Goal: Communication & Community: Answer question/provide support

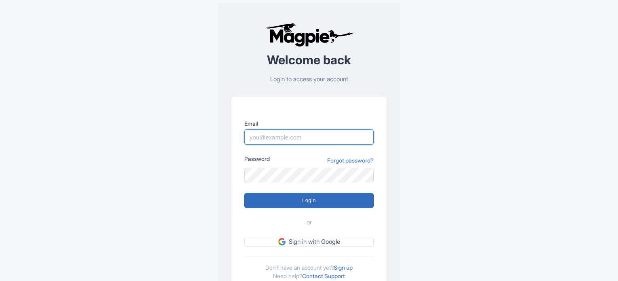
type input "[PERSON_NAME][EMAIL_ADDRESS][PERSON_NAME][DOMAIN_NAME]"
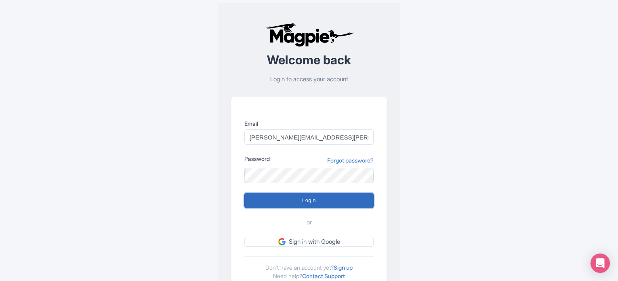
click at [286, 203] on input "Login" at bounding box center [308, 200] width 129 height 15
type input "Logging in..."
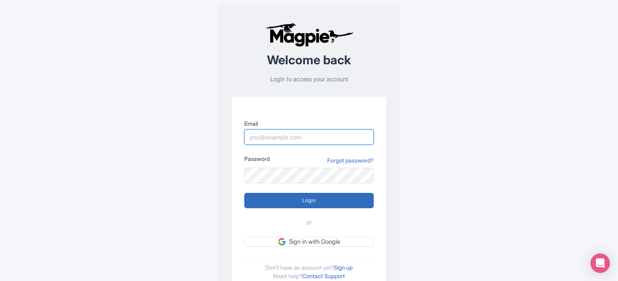
type input "[PERSON_NAME][EMAIL_ADDRESS][PERSON_NAME][DOMAIN_NAME]"
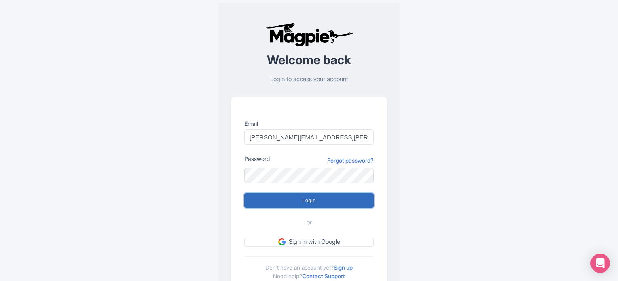
click at [337, 199] on input "Login" at bounding box center [308, 200] width 129 height 15
type input "Logging in..."
click at [520, 241] on div "Error There was an error logging in Welcome back Login to access your account E…" at bounding box center [309, 158] width 518 height 316
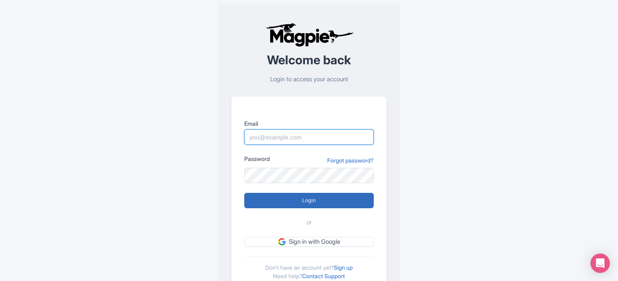
type input "[PERSON_NAME][EMAIL_ADDRESS][PERSON_NAME][DOMAIN_NAME]"
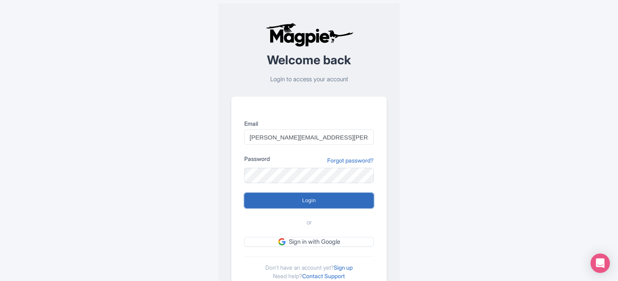
click at [284, 197] on input "Login" at bounding box center [308, 200] width 129 height 15
type input "Logging in..."
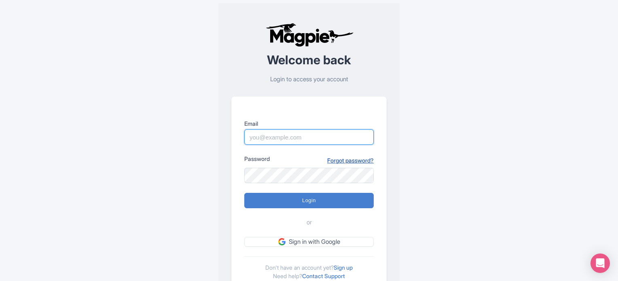
type input "[PERSON_NAME][EMAIL_ADDRESS][PERSON_NAME][DOMAIN_NAME]"
click at [333, 156] on link "Forgot password?" at bounding box center [350, 160] width 47 height 8
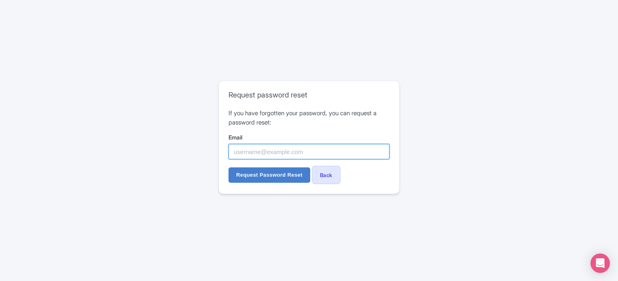
click at [320, 156] on input "Email" at bounding box center [309, 151] width 161 height 15
type input "[PERSON_NAME][EMAIL_ADDRESS][PERSON_NAME][DOMAIN_NAME]"
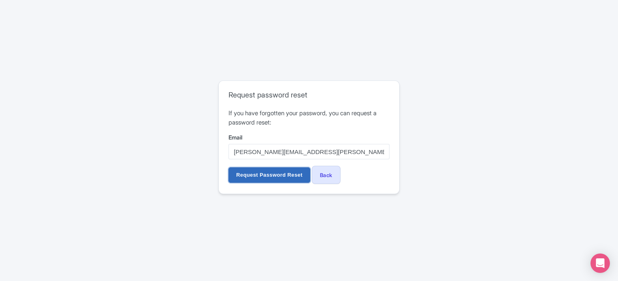
click at [272, 176] on input "Request Password Reset" at bounding box center [270, 175] width 82 height 15
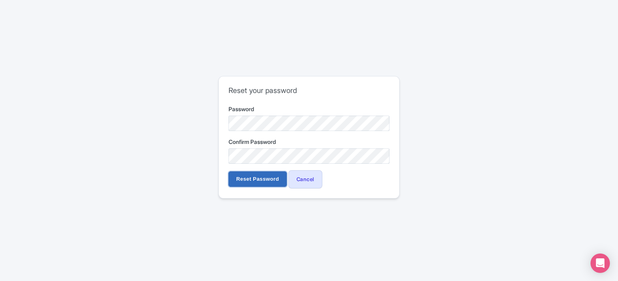
click at [249, 175] on input "Reset Password" at bounding box center [258, 179] width 58 height 15
click at [253, 175] on input "Reset Password" at bounding box center [258, 179] width 58 height 15
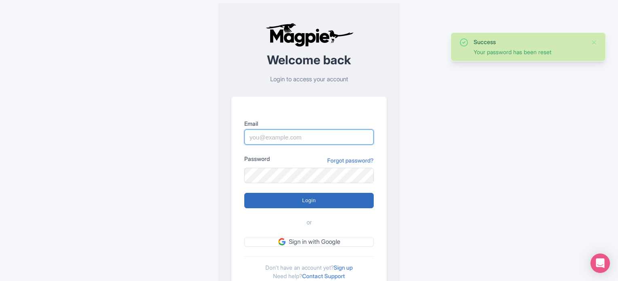
type input "lilian.guevara@citywonders.com"
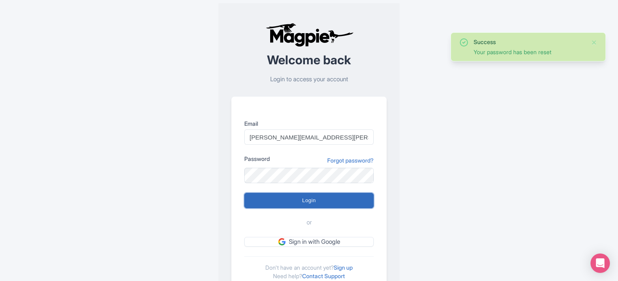
click at [330, 204] on input "Login" at bounding box center [308, 200] width 129 height 15
type input "Logging in..."
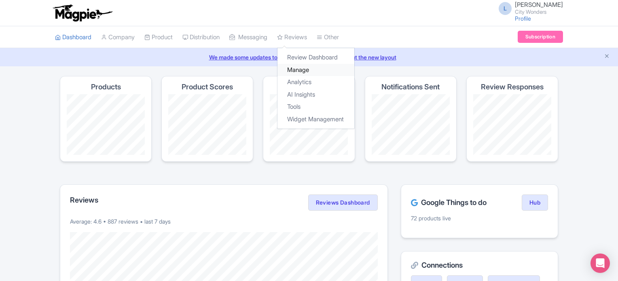
click at [315, 71] on link "Manage" at bounding box center [316, 70] width 77 height 13
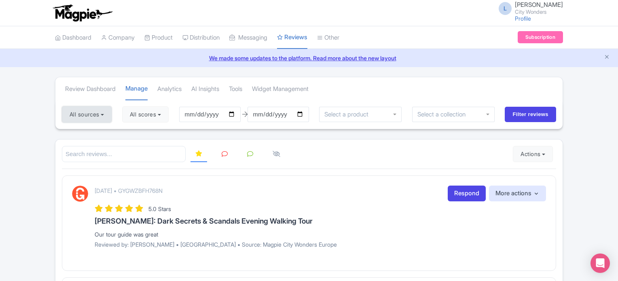
click at [100, 118] on button "All sources" at bounding box center [87, 114] width 50 height 16
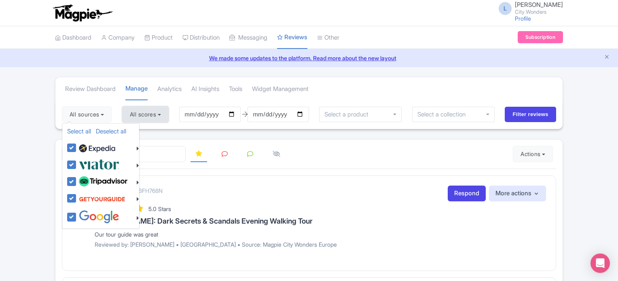
drag, startPoint x: 146, startPoint y: 107, endPoint x: 144, endPoint y: 111, distance: 4.4
click at [146, 108] on button "All scores" at bounding box center [145, 114] width 47 height 16
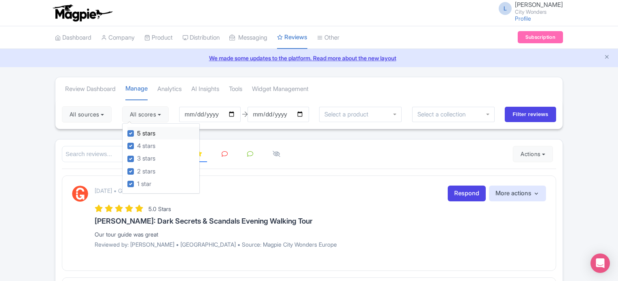
click at [137, 132] on label "5 stars" at bounding box center [146, 133] width 18 height 9
click at [137, 132] on input "5 stars" at bounding box center [139, 131] width 5 height 5
checkbox input "false"
click at [137, 144] on label "4 stars" at bounding box center [146, 146] width 18 height 9
click at [137, 144] on input "4 stars" at bounding box center [139, 143] width 5 height 5
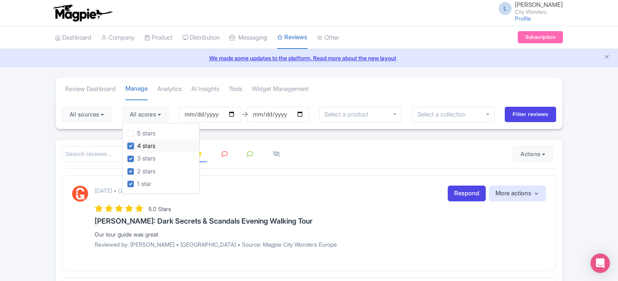
checkbox input "false"
click at [234, 112] on input "2025-07-03" at bounding box center [210, 114] width 62 height 15
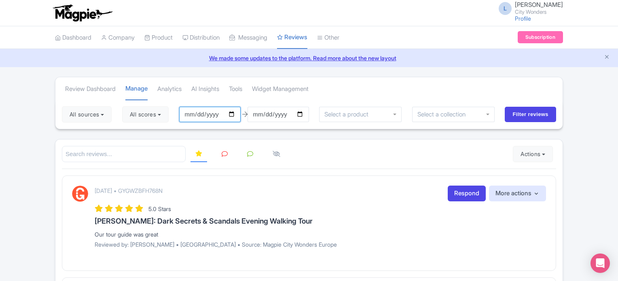
type input "[DATE]"
click at [534, 113] on input "Filter reviews" at bounding box center [530, 114] width 51 height 15
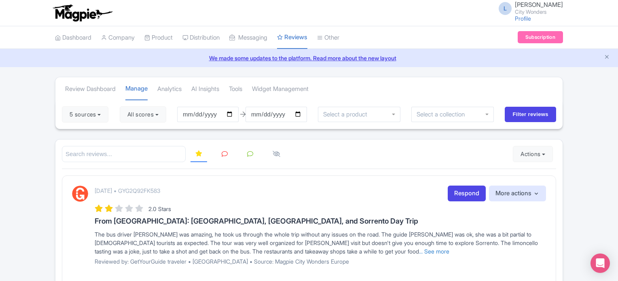
click at [223, 153] on icon at bounding box center [225, 154] width 6 height 6
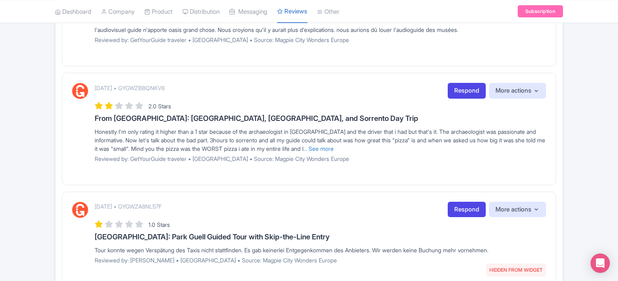
scroll to position [1047, 0]
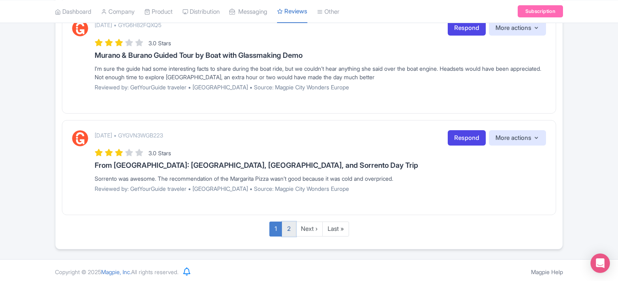
click at [290, 225] on link "2" at bounding box center [289, 229] width 14 height 15
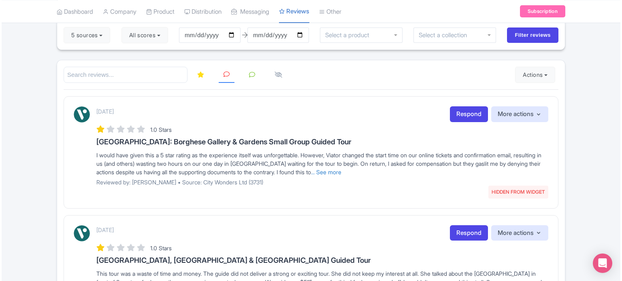
scroll to position [81, 0]
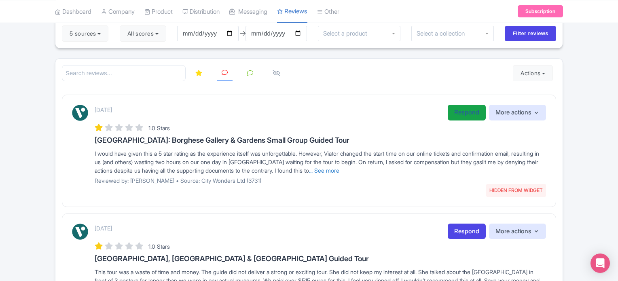
click at [454, 113] on link "Respond" at bounding box center [467, 113] width 38 height 16
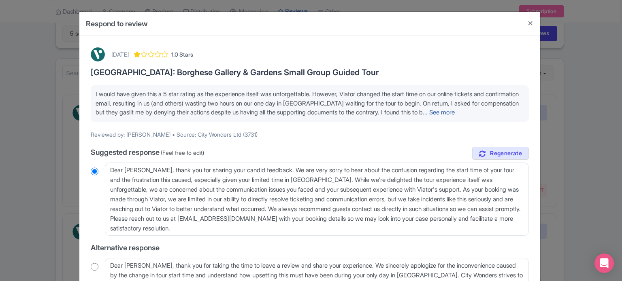
click at [454, 110] on link "... See more" at bounding box center [438, 112] width 32 height 8
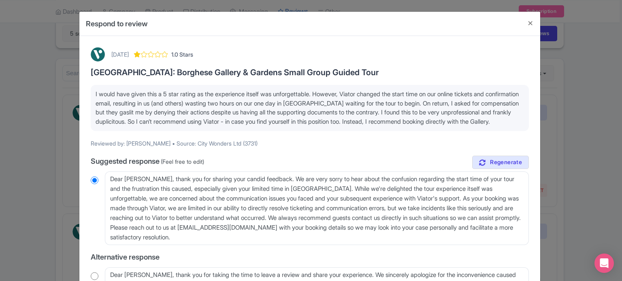
scroll to position [40, 0]
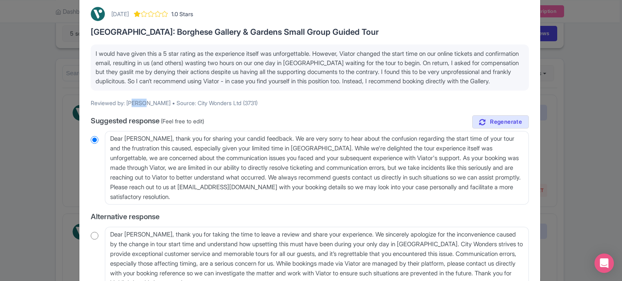
drag, startPoint x: 128, startPoint y: 112, endPoint x: 132, endPoint y: 110, distance: 4.2
click at [142, 107] on p "Reviewed by: [PERSON_NAME] • Source: City Wonders Ltd (3731)" at bounding box center [310, 103] width 438 height 8
drag, startPoint x: 128, startPoint y: 112, endPoint x: 151, endPoint y: 113, distance: 22.7
click at [151, 107] on p "Reviewed by: [PERSON_NAME] • Source: City Wonders Ltd (3731)" at bounding box center [310, 103] width 438 height 8
copy p "Joanna_C"
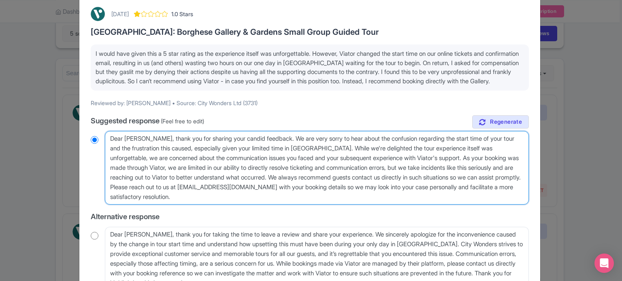
drag, startPoint x: 431, startPoint y: 168, endPoint x: 278, endPoint y: 168, distance: 153.4
click at [278, 168] on textarea "Dear Joanna_C, thank you for sharing your candid feedback. We are very sorry to…" at bounding box center [317, 168] width 424 height 74
type textarea "Dear Joanna_C, thank you for sharing your candid feedback. We are very sorry to…"
radio input "true"
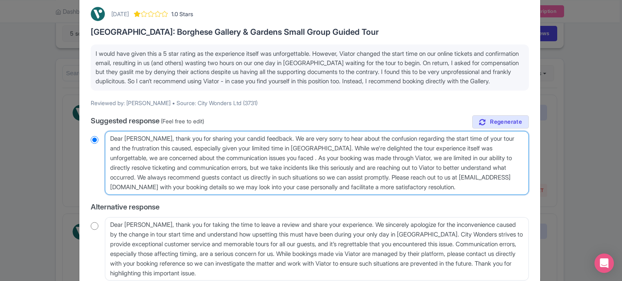
type textarea "Dear Joanna_C, thank you for sharing your candid feedback. We are very sorry to…"
radio input "true"
drag, startPoint x: 278, startPoint y: 168, endPoint x: 140, endPoint y: 186, distance: 139.9
click at [140, 186] on textarea "Dear Joanna_C, thank you for sharing your candid feedback. We are very sorry to…" at bounding box center [317, 163] width 424 height 64
type textarea "Dear Joanna_C, thank you for sharing your candid feedback. We are very sorry to…"
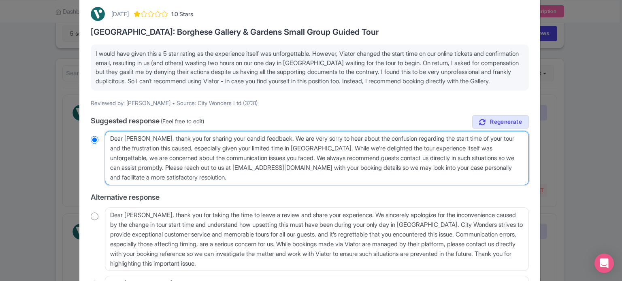
radio input "true"
drag, startPoint x: 279, startPoint y: 166, endPoint x: 289, endPoint y: 188, distance: 23.9
click at [289, 185] on textarea "Dear Joanna_C, thank you for sharing your candid feedback. We are very sorry to…" at bounding box center [317, 158] width 424 height 54
type textarea "Dear Joanna_C, thank you for sharing your candid feedback. We are very sorry to…"
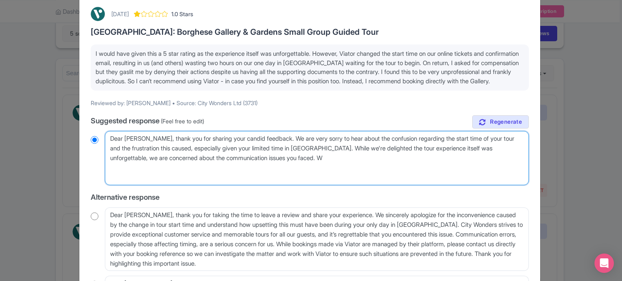
radio input "true"
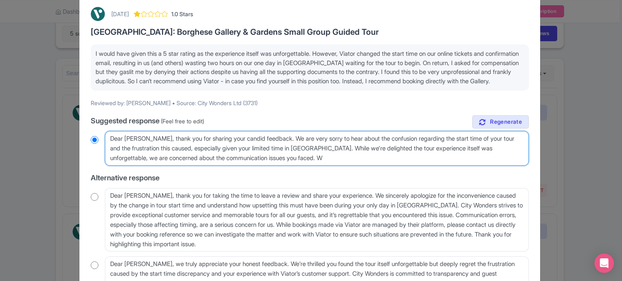
type textarea "Dear Joanna_C, thank you for sharing your candid feedback. We are very sorry to…"
radio input "true"
type textarea "Dear Joanna_C, thank you for sharing your candid feedback. We are very sorry to…"
radio input "true"
type textarea "Dear Joanna_C, thank you for sharing your candid feedback. We are very sorry to…"
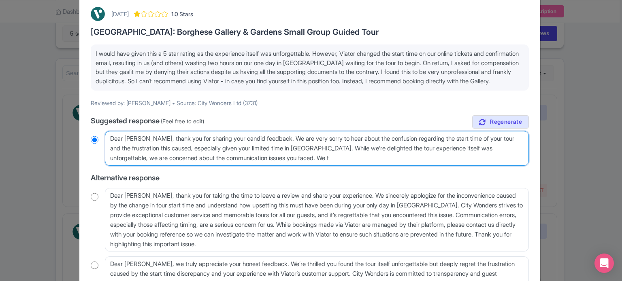
radio input "true"
type textarea "Dear Joanna_C, thank you for sharing your candid feedback. We are very sorry to…"
radio input "true"
type textarea "Dear Joanna_C, thank you for sharing your candid feedback. We are very sorry to…"
radio input "true"
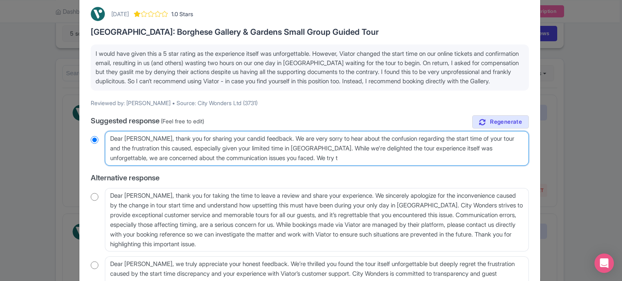
type textarea "Dear Joanna_C, thank you for sharing your candid feedback. We are very sorry to…"
radio input "true"
type textarea "Dear Joanna_C, thank you for sharing your candid feedback. We are very sorry to…"
radio input "true"
type textarea "Dear Joanna_C, thank you for sharing your candid feedback. We are very sorry to…"
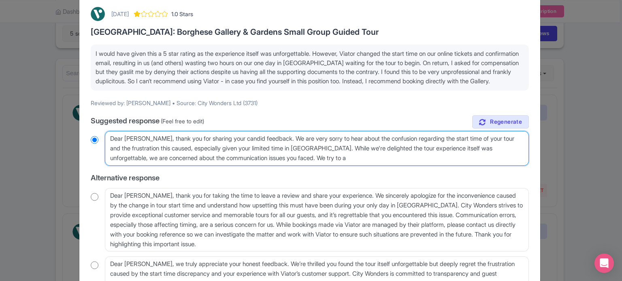
radio input "true"
type textarea "Dear Joanna_C, thank you for sharing your candid feedback. We are very sorry to…"
radio input "true"
type textarea "Dear Joanna_C, thank you for sharing your candid feedback. We are very sorry to…"
radio input "true"
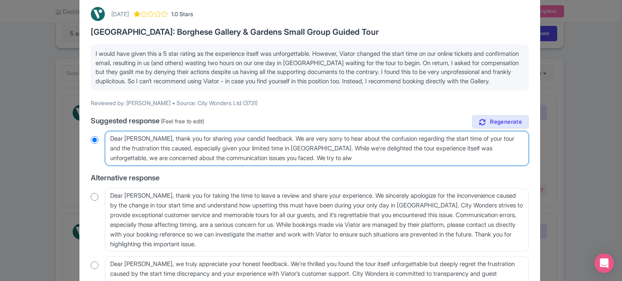
type textarea "Dear Joanna_C, thank you for sharing your candid feedback. We are very sorry to…"
radio input "true"
type textarea "Dear Joanna_C, thank you for sharing your candid feedback. We are very sorry to…"
radio input "true"
type textarea "Dear Joanna_C, thank you for sharing your candid feedback. We are very sorry to…"
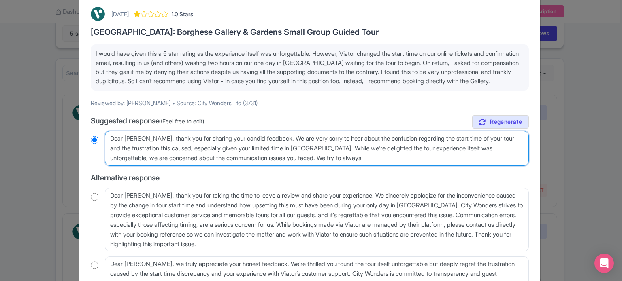
radio input "true"
type textarea "Dear Joanna_C, thank you for sharing your candid feedback. We are very sorry to…"
radio input "true"
type textarea "Dear Joanna_C, thank you for sharing your candid feedback. We are very sorry to…"
radio input "true"
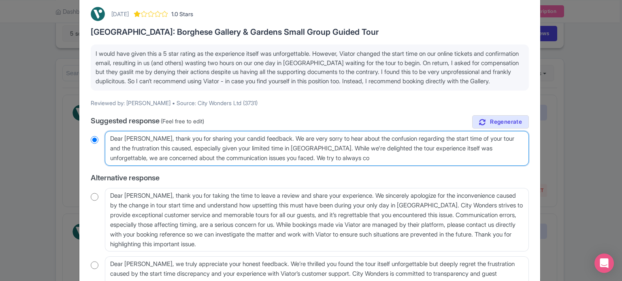
type textarea "Dear Joanna_C, thank you for sharing your candid feedback. We are very sorry to…"
radio input "true"
type textarea "Dear Joanna_C, thank you for sharing your candid feedback. We are very sorry to…"
radio input "true"
type textarea "Dear Joanna_C, thank you for sharing your candid feedback. We are very sorry to…"
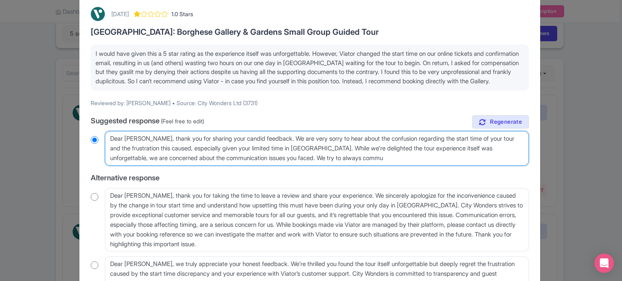
radio input "true"
type textarea "Dear Joanna_C, thank you for sharing your candid feedback. We are very sorry to…"
radio input "true"
type textarea "Dear Joanna_C, thank you for sharing your candid feedback. We are very sorry to…"
radio input "true"
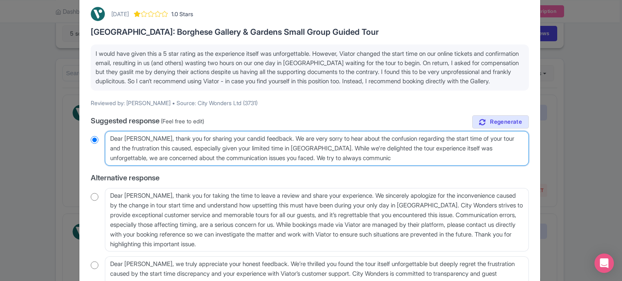
type textarea "Dear Joanna_C, thank you for sharing your candid feedback. We are very sorry to…"
radio input "true"
type textarea "Dear Joanna_C, thank you for sharing your candid feedback. We are very sorry to…"
radio input "true"
type textarea "Dear Joanna_C, thank you for sharing your candid feedback. We are very sorry to…"
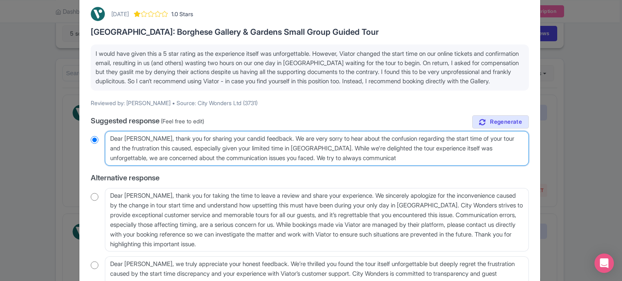
radio input "true"
type textarea "Dear Joanna_C, thank you for sharing your candid feedback. We are very sorry to…"
radio input "true"
type textarea "Dear Joanna_C, thank you for sharing your candid feedback. We are very sorry to…"
radio input "true"
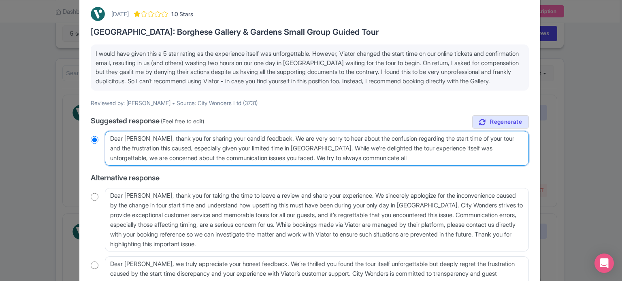
type textarea "Dear Joanna_C, thank you for sharing your candid feedback. We are very sorry to…"
radio input "true"
type textarea "Dear Joanna_C, thank you for sharing your candid feedback. We are very sorry to…"
radio input "true"
type textarea "Dear Joanna_C, thank you for sharing your candid feedback. We are very sorry to…"
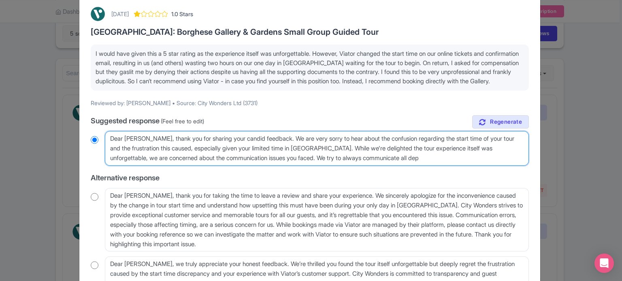
radio input "true"
type textarea "Dear Joanna_C, thank you for sharing your candid feedback. We are very sorry to…"
radio input "true"
type textarea "Dear Joanna_C, thank you for sharing your candid feedback. We are very sorry to…"
radio input "true"
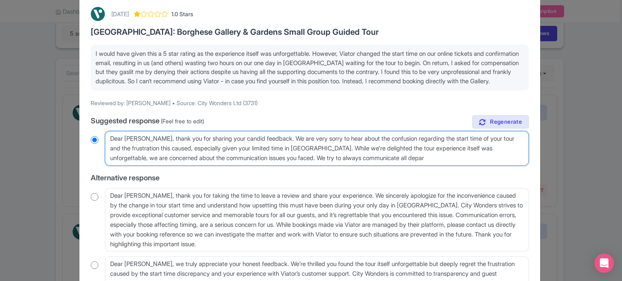
type textarea "Dear Joanna_C, thank you for sharing your candid feedback. We are very sorry to…"
radio input "true"
type textarea "Dear Joanna_C, thank you for sharing your candid feedback. We are very sorry to…"
radio input "true"
type textarea "Dear Joanna_C, thank you for sharing your candid feedback. We are very sorry to…"
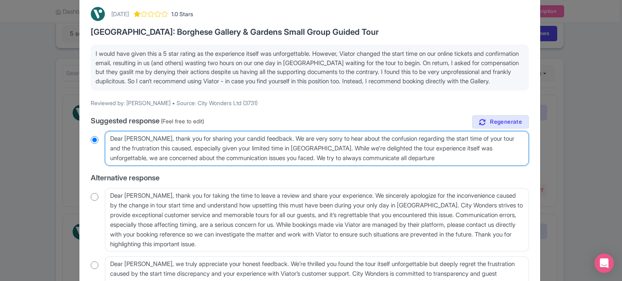
radio input "true"
type textarea "Dear Joanna_C, thank you for sharing your candid feedback. We are very sorry to…"
radio input "true"
type textarea "Dear Joanna_C, thank you for sharing your candid feedback. We are very sorry to…"
radio input "true"
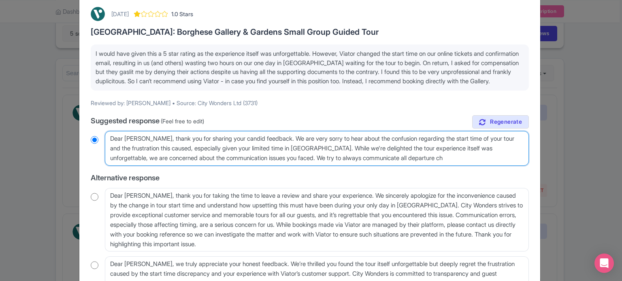
type textarea "Dear Joanna_C, thank you for sharing your candid feedback. We are very sorry to…"
radio input "true"
type textarea "Dear Joanna_C, thank you for sharing your candid feedback. We are very sorry to…"
radio input "true"
type textarea "Dear Joanna_C, thank you for sharing your candid feedback. We are very sorry to…"
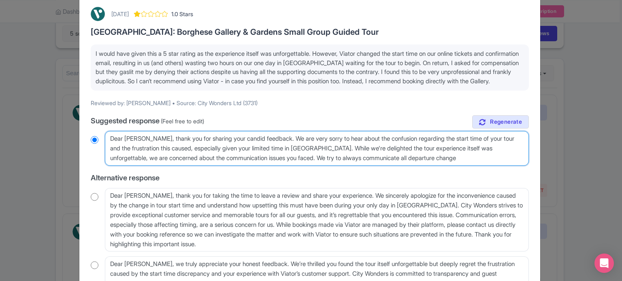
radio input "true"
type textarea "Dear Joanna_C, thank you for sharing your candid feedback. We are very sorry to…"
radio input "true"
type textarea "Dear Joanna_C, thank you for sharing your candid feedback. We are very sorry to…"
radio input "true"
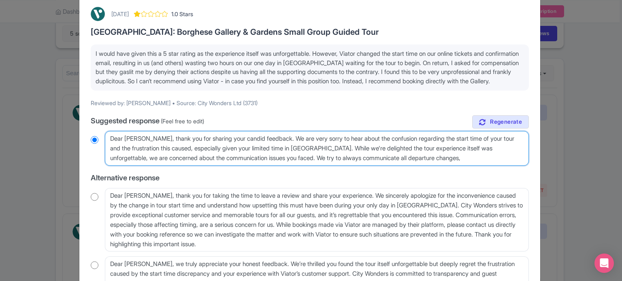
type textarea "Dear Joanna_C, thank you for sharing your candid feedback. We are very sorry to…"
radio input "true"
type textarea "Dear Joanna_C, thank you for sharing your candid feedback. We are very sorry to…"
radio input "true"
type textarea "Dear Joanna_C, thank you for sharing your candid feedback. We are very sorry to…"
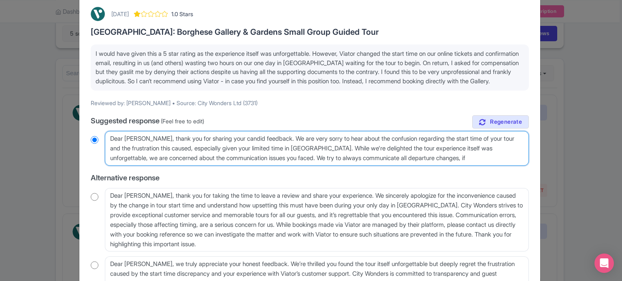
radio input "true"
type textarea "Dear Joanna_C, thank you for sharing your candid feedback. We are very sorry to…"
radio input "true"
type textarea "Dear Joanna_C, thank you for sharing your candid feedback. We are very sorry to…"
radio input "true"
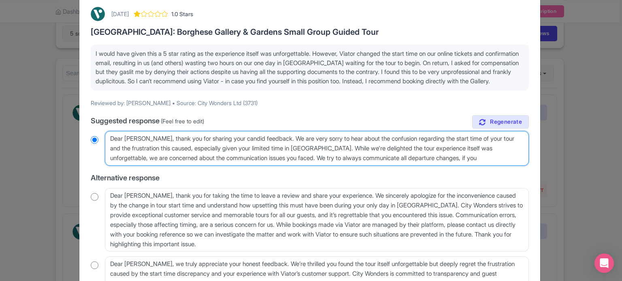
drag, startPoint x: 280, startPoint y: 166, endPoint x: 467, endPoint y: 170, distance: 187.0
click at [467, 166] on textarea "Dear Joanna_C, thank you for sharing your candid feedback. We are very sorry to…" at bounding box center [317, 148] width 424 height 35
type textarea "Dear Joanna_C, thank you for sharing your candid feedback. We are very sorry to…"
radio input "true"
type textarea "Dear Joanna_C, thank you for sharing your candid feedback. We are very sorry to…"
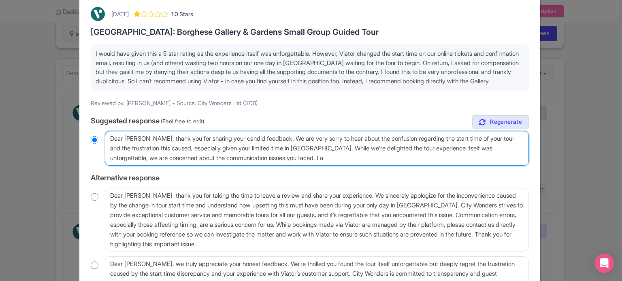
radio input "true"
type textarea "Dear Joanna_C, thank you for sharing your candid feedback. We are very sorry to…"
radio input "true"
type textarea "Dear Joanna_C, thank you for sharing your candid feedback. We are very sorry to…"
radio input "true"
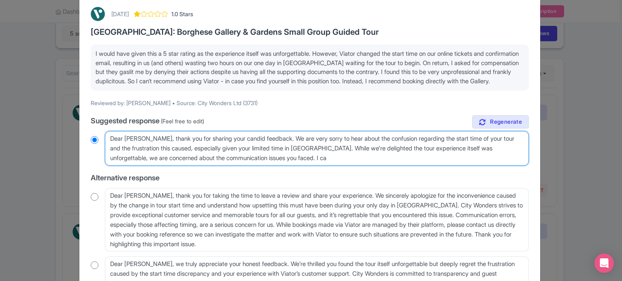
type textarea "Dear Joanna_C, thank you for sharing your candid feedback. We are very sorry to…"
radio input "true"
type textarea "Dear Joanna_C, thank you for sharing your candid feedback. We are very sorry to…"
radio input "true"
type textarea "Dear Joanna_C, thank you for sharing your candid feedback. We are very sorry to…"
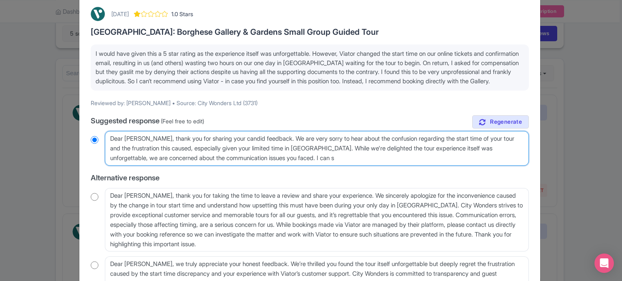
radio input "true"
type textarea "Dear Joanna_C, thank you for sharing your candid feedback. We are very sorry to…"
radio input "true"
type textarea "Dear Joanna_C, thank you for sharing your candid feedback. We are very sorry to…"
radio input "true"
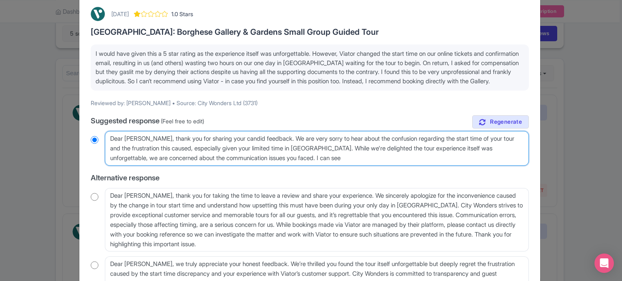
type textarea "Dear Joanna_C, thank you for sharing your candid feedback. We are very sorry to…"
radio input "true"
type textarea "Dear Joanna_C, thank you for sharing your candid feedback. We are very sorry to…"
radio input "true"
type textarea "Dear Joanna_C, thank you for sharing your candid feedback. We are very sorry to…"
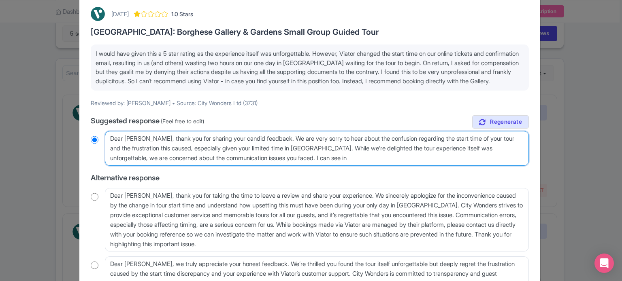
radio input "true"
type textarea "Dear Joanna_C, thank you for sharing your candid feedback. We are very sorry to…"
radio input "true"
type textarea "Dear Joanna_C, thank you for sharing your candid feedback. We are very sorry to…"
radio input "true"
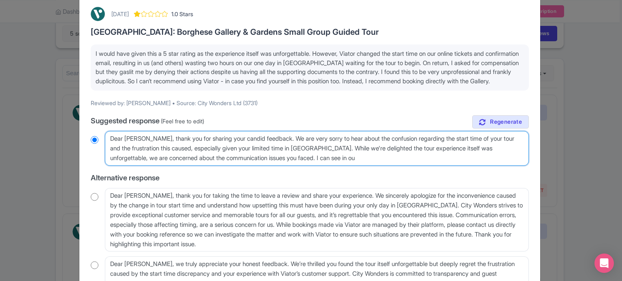
type textarea "Dear Joanna_C, thank you for sharing your candid feedback. We are very sorry to…"
radio input "true"
type textarea "Dear Joanna_C, thank you for sharing your candid feedback. We are very sorry to…"
radio input "true"
type textarea "Dear Joanna_C, thank you for sharing your candid feedback. We are very sorry to…"
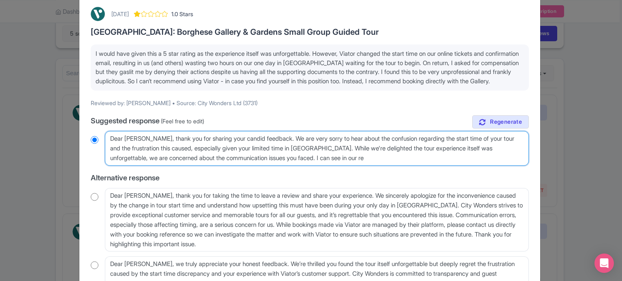
radio input "true"
type textarea "Dear Joanna_C, thank you for sharing your candid feedback. We are very sorry to…"
radio input "true"
type textarea "Dear Joanna_C, thank you for sharing your candid feedback. We are very sorry to…"
radio input "true"
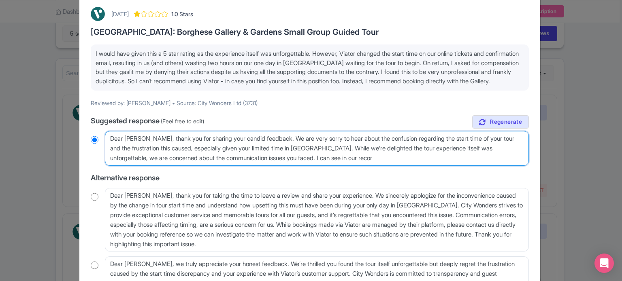
type textarea "Dear Joanna_C, thank you for sharing your candid feedback. We are very sorry to…"
radio input "true"
type textarea "Dear Joanna_C, thank you for sharing your candid feedback. We are very sorry to…"
radio input "true"
type textarea "Dear Joanna_C, thank you for sharing your candid feedback. We are very sorry to…"
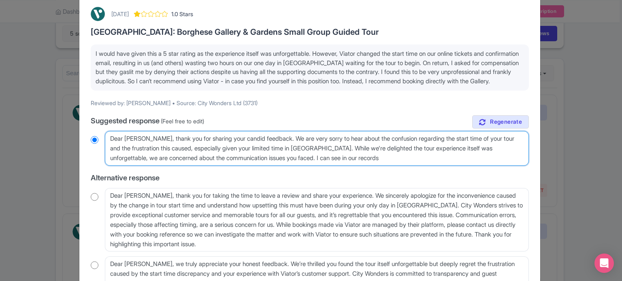
radio input "true"
type textarea "Dear Joanna_C, thank you for sharing your candid feedback. We are very sorry to…"
radio input "true"
type textarea "Dear Joanna_C, thank you for sharing your candid feedback. We are very sorry to…"
radio input "true"
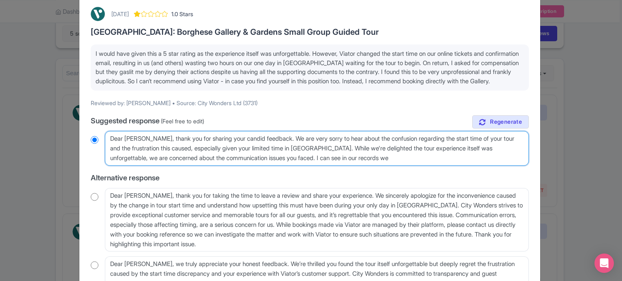
type textarea "Dear Joanna_C, thank you for sharing your candid feedback. We are very sorry to…"
radio input "true"
type textarea "Dear Joanna_C, thank you for sharing your candid feedback. We are very sorry to…"
radio input "true"
type textarea "Dear Joanna_C, thank you for sharing your candid feedback. We are very sorry to…"
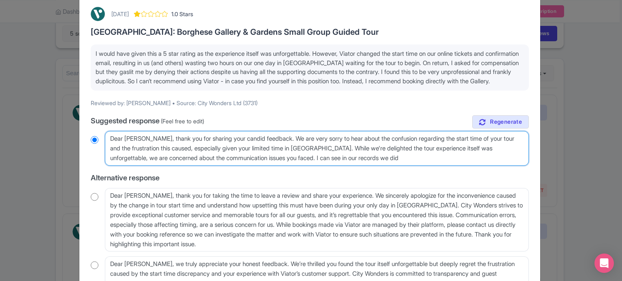
radio input "true"
type textarea "Dear Joanna_C, thank you for sharing your candid feedback. We are very sorry to…"
radio input "true"
type textarea "Dear Joanna_C, thank you for sharing your candid feedback. We are very sorry to…"
radio input "true"
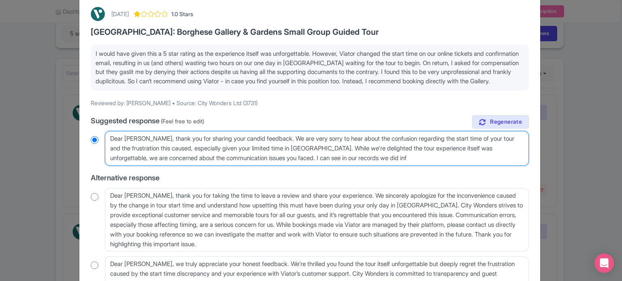
type textarea "Dear Joanna_C, thank you for sharing your candid feedback. We are very sorry to…"
radio input "true"
type textarea "Dear Joanna_C, thank you for sharing your candid feedback. We are very sorry to…"
radio input "true"
type textarea "Dear Joanna_C, thank you for sharing your candid feedback. We are very sorry to…"
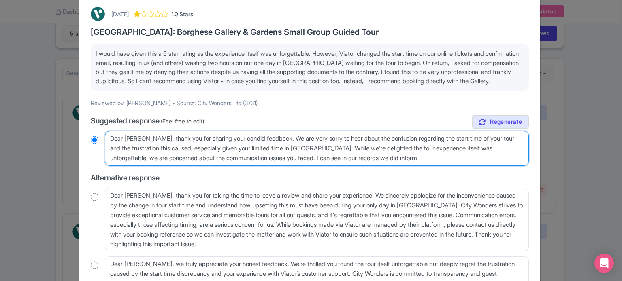
radio input "true"
type textarea "Dear Joanna_C, thank you for sharing your candid feedback. We are very sorry to…"
radio input "true"
type textarea "Dear Joanna_C, thank you for sharing your candid feedback. We are very sorry to…"
radio input "true"
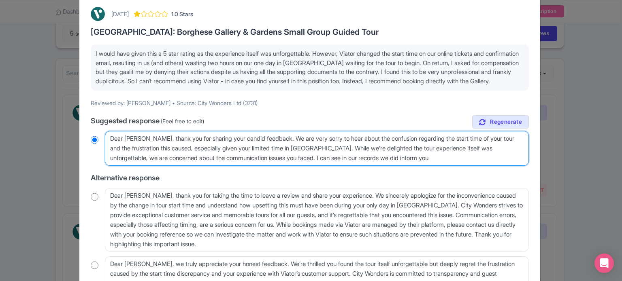
type textarea "Dear Joanna_C, thank you for sharing your candid feedback. We are very sorry to…"
radio input "true"
type textarea "Dear Joanna_C, thank you for sharing your candid feedback. We are very sorry to…"
radio input "true"
type textarea "Dear Joanna_C, thank you for sharing your candid feedback. We are very sorry to…"
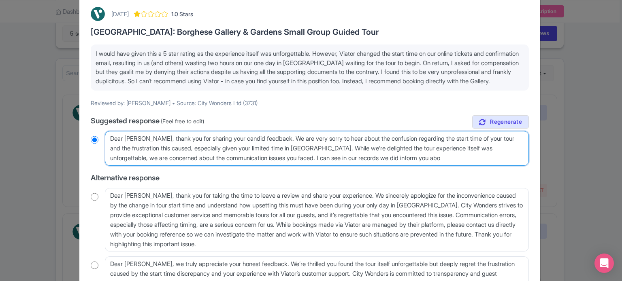
radio input "true"
type textarea "Dear Joanna_C, thank you for sharing your candid feedback. We are very sorry to…"
radio input "true"
type textarea "Dear Joanna_C, thank you for sharing your candid feedback. We are very sorry to…"
radio input "true"
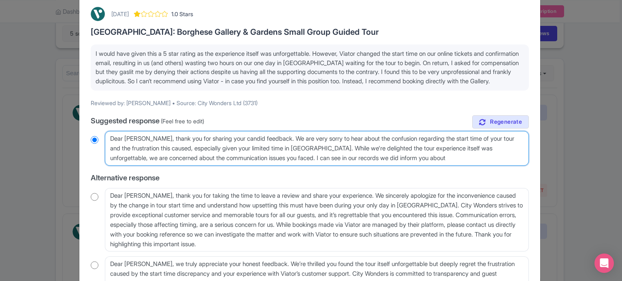
type textarea "Dear Joanna_C, thank you for sharing your candid feedback. We are very sorry to…"
radio input "true"
type textarea "Dear Joanna_C, thank you for sharing your candid feedback. We are very sorry to…"
radio input "true"
type textarea "Dear Joanna_C, thank you for sharing your candid feedback. We are very sorry to…"
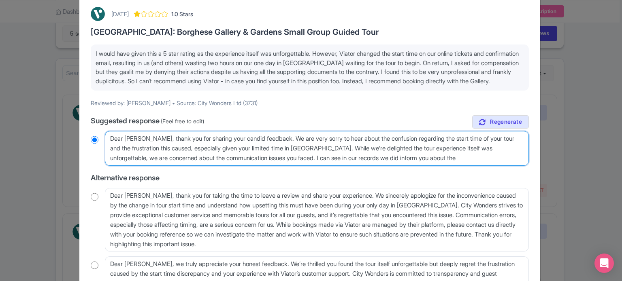
radio input "true"
type textarea "Dear Joanna_C, thank you for sharing your candid feedback. We are very sorry to…"
radio input "true"
type textarea "Dear Joanna_C, thank you for sharing your candid feedback. We are very sorry to…"
radio input "true"
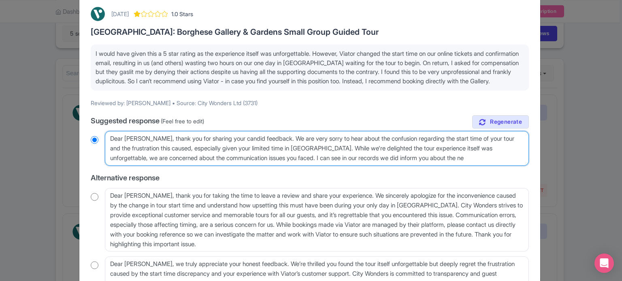
type textarea "Dear Joanna_C, thank you for sharing your candid feedback. We are very sorry to…"
radio input "true"
type textarea "Dear Joanna_C, thank you for sharing your candid feedback. We are very sorry to…"
radio input "true"
type textarea "Dear Joanna_C, thank you for sharing your candid feedback. We are very sorry to…"
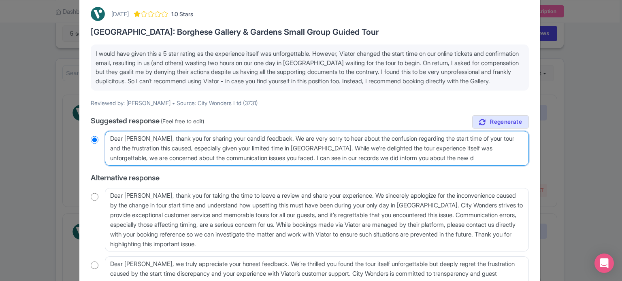
radio input "true"
type textarea "Dear Joanna_C, thank you for sharing your candid feedback. We are very sorry to…"
radio input "true"
type textarea "Dear Joanna_C, thank you for sharing your candid feedback. We are very sorry to…"
radio input "true"
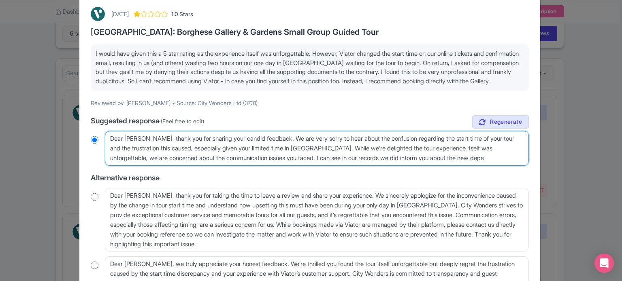
type textarea "Dear Joanna_C, thank you for sharing your candid feedback. We are very sorry to…"
radio input "true"
type textarea "Dear Joanna_C, thank you for sharing your candid feedback. We are very sorry to…"
radio input "true"
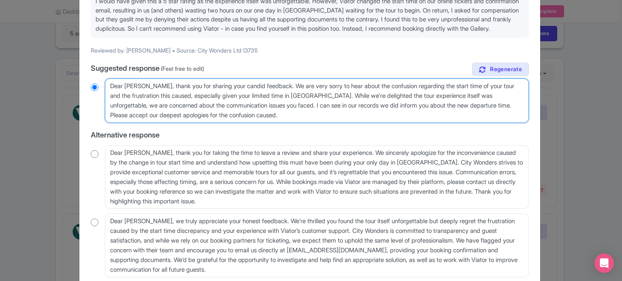
scroll to position [174, 0]
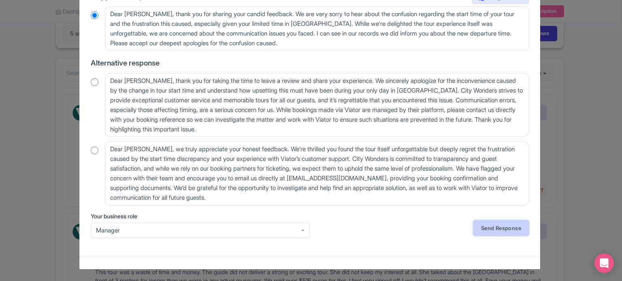
click at [494, 225] on link "Send Response" at bounding box center [500, 228] width 55 height 15
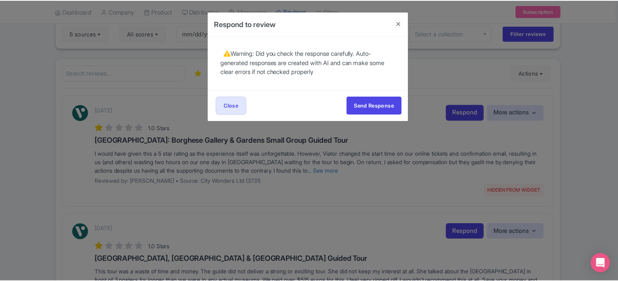
scroll to position [0, 0]
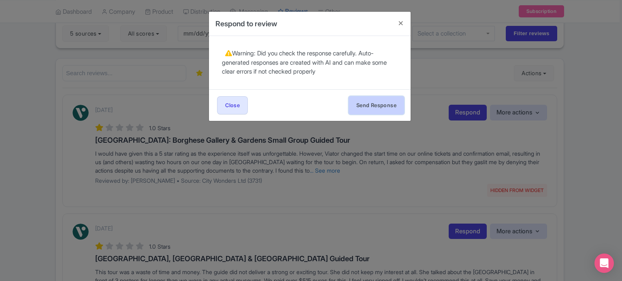
click at [373, 99] on button "Send Response" at bounding box center [375, 105] width 55 height 18
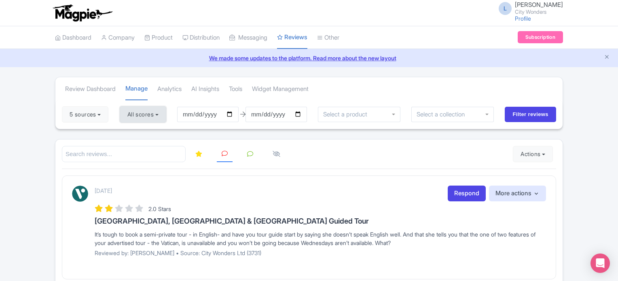
click at [144, 117] on button "All scores" at bounding box center [143, 114] width 47 height 16
click at [144, 116] on button "All scores" at bounding box center [143, 114] width 47 height 16
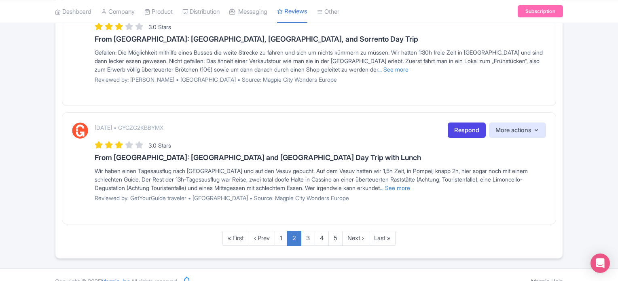
scroll to position [1081, 0]
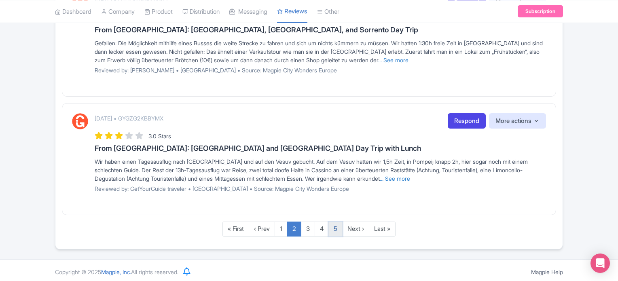
click at [336, 226] on link "5" at bounding box center [336, 229] width 14 height 15
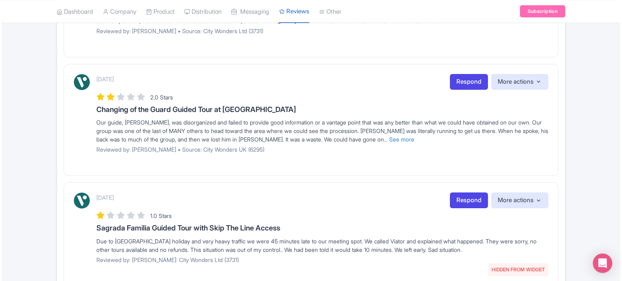
scroll to position [759, 0]
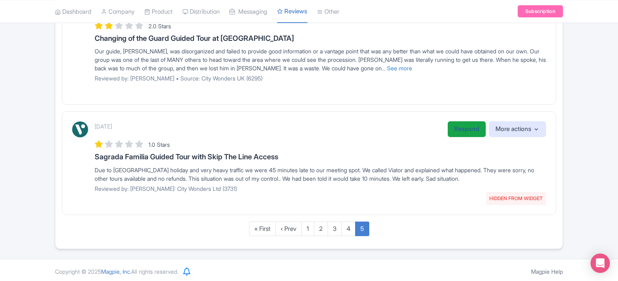
click at [462, 123] on link "Respond" at bounding box center [467, 129] width 38 height 16
